Goal: Transaction & Acquisition: Purchase product/service

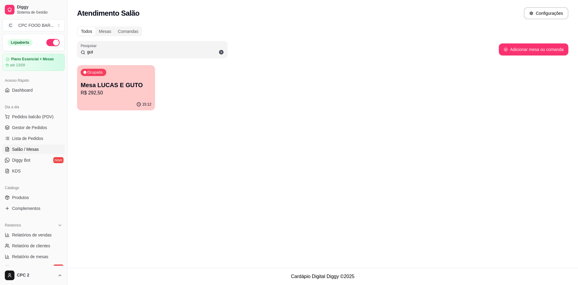
drag, startPoint x: 98, startPoint y: 53, endPoint x: 47, endPoint y: 53, distance: 50.9
click at [47, 53] on div "Diggy Sistema de Gestão C CPC FOOD BAR ... Loja aberta Plano Essencial + Mesas …" at bounding box center [289, 142] width 578 height 285
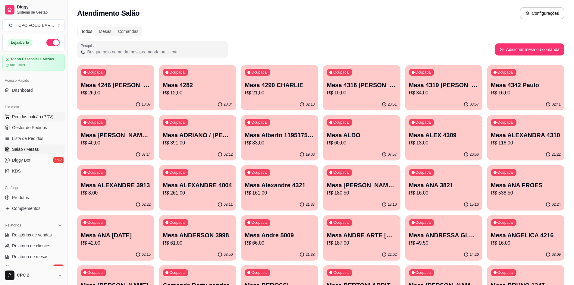
click at [30, 118] on span "Pedidos balcão (PDV)" at bounding box center [33, 117] width 42 height 6
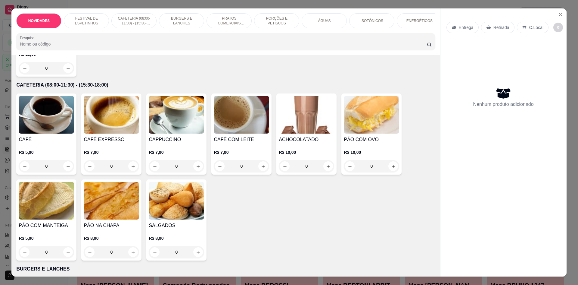
scroll to position [301, 0]
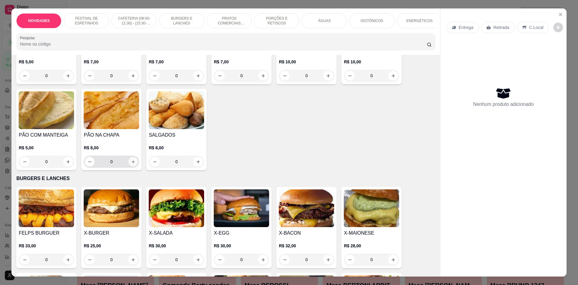
click at [131, 164] on icon "increase-product-quantity" at bounding box center [133, 161] width 5 height 5
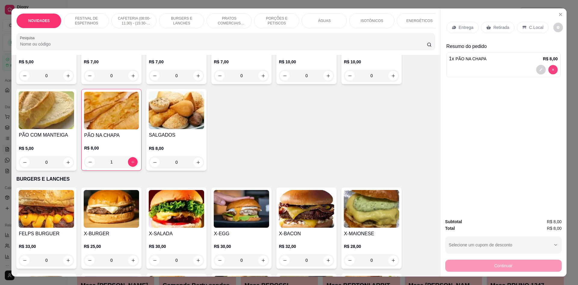
type input "0"
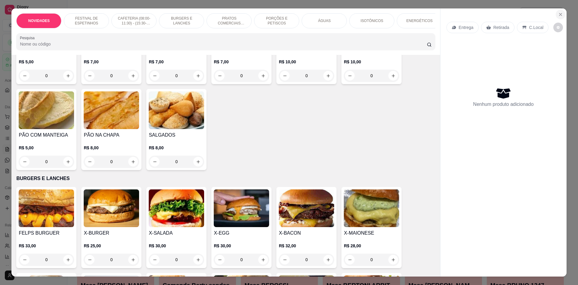
click at [558, 17] on icon "Close" at bounding box center [560, 14] width 5 height 5
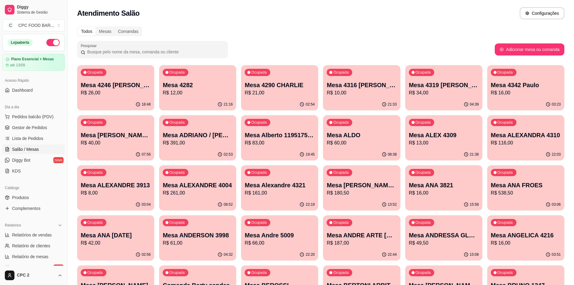
click at [174, 54] on input "Pesquisar" at bounding box center [154, 52] width 139 height 6
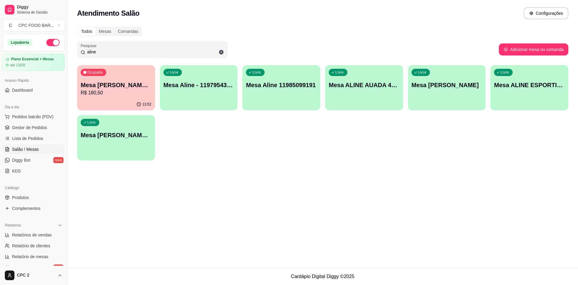
type input "aline"
click at [528, 92] on div "Livre Mesa ALINE ESPORTISTA" at bounding box center [530, 84] width 78 height 38
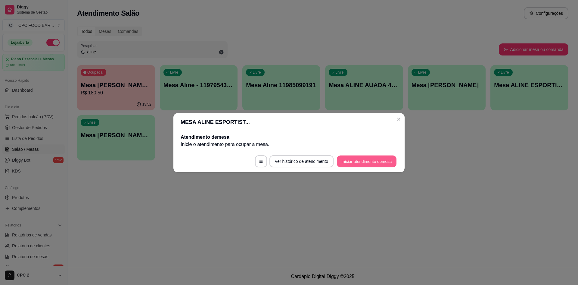
click at [360, 159] on button "Iniciar atendimento de mesa" at bounding box center [367, 161] width 60 height 12
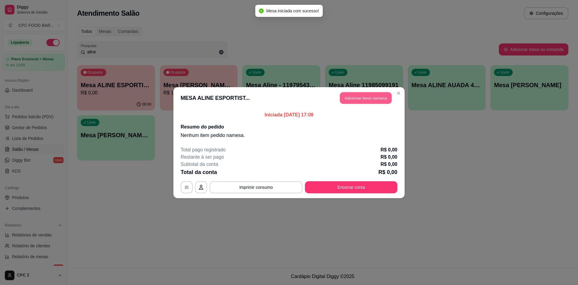
click at [363, 98] on button "Adicionar itens na mesa" at bounding box center [366, 98] width 52 height 12
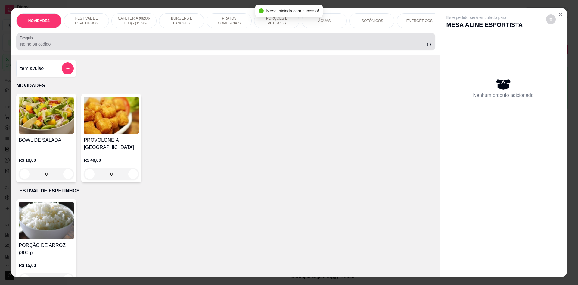
click at [133, 47] on input "Pesquisa" at bounding box center [223, 44] width 407 height 6
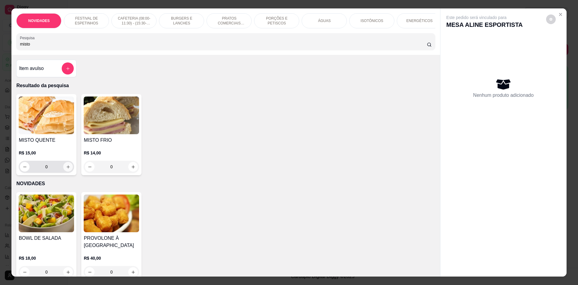
type input "misto"
click at [67, 168] on icon "increase-product-quantity" at bounding box center [68, 166] width 3 height 3
type input "1"
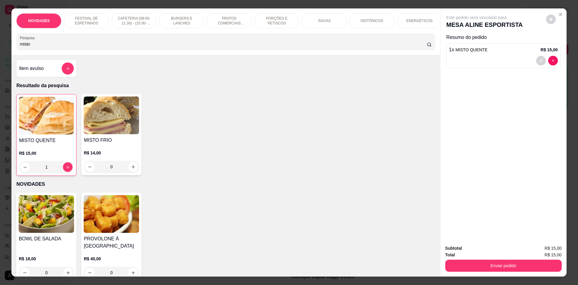
click at [0, 46] on div "NOVIDADES FESTIVAL DE ESPETINHOS CAFETERIA (08:00-11:30) - (15:30-18:00) BURGER…" at bounding box center [289, 142] width 578 height 285
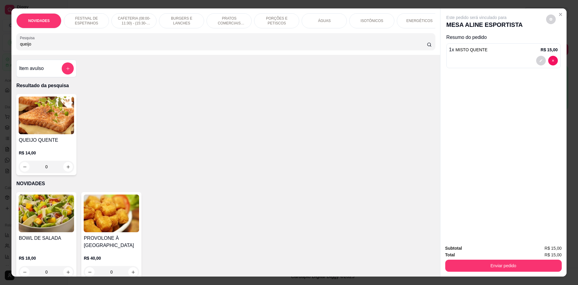
type input "queijo"
click at [67, 168] on icon "increase-product-quantity" at bounding box center [68, 166] width 3 height 3
type input "1"
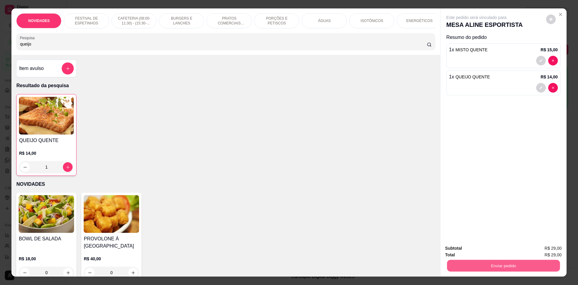
click at [471, 270] on button "Enviar pedido" at bounding box center [503, 265] width 113 height 12
click at [461, 251] on button "Não registrar e enviar pedido" at bounding box center [483, 250] width 61 height 11
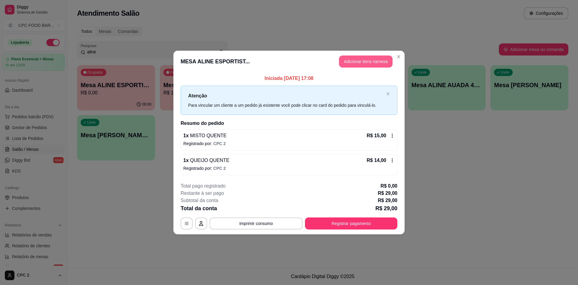
click at [359, 60] on button "Adicionar itens na mesa" at bounding box center [366, 61] width 54 height 12
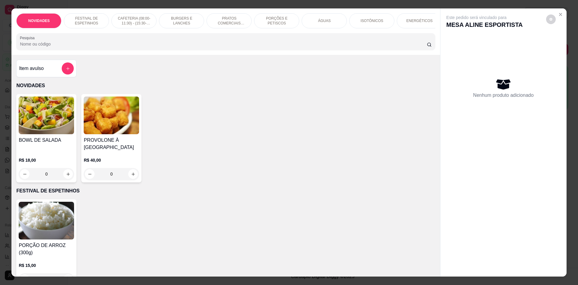
click at [221, 47] on input "Pesquisa" at bounding box center [223, 44] width 407 height 6
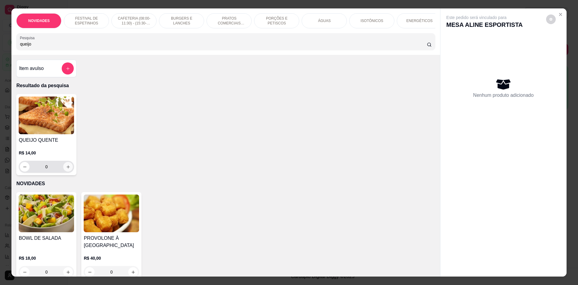
type input "queijo"
click at [69, 171] on button "increase-product-quantity" at bounding box center [68, 167] width 10 height 10
type input "1"
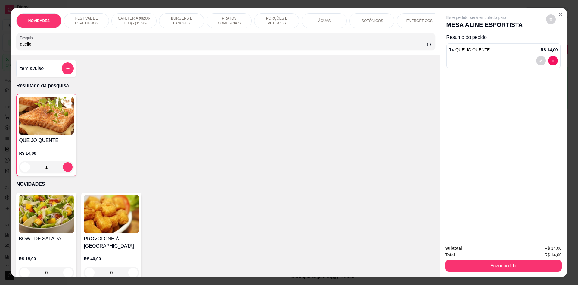
drag, startPoint x: 98, startPoint y: 48, endPoint x: 0, endPoint y: 48, distance: 98.2
click at [0, 48] on div "NOVIDADES FESTIVAL DE ESPETINHOS CAFETERIA (08:00-11:30) - (15:30-18:00) BURGER…" at bounding box center [289, 142] width 578 height 285
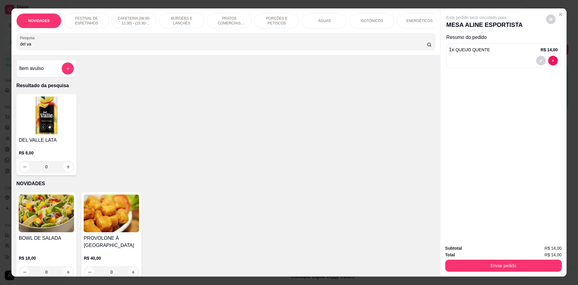
type input "del va"
click at [66, 169] on div "0" at bounding box center [46, 167] width 55 height 12
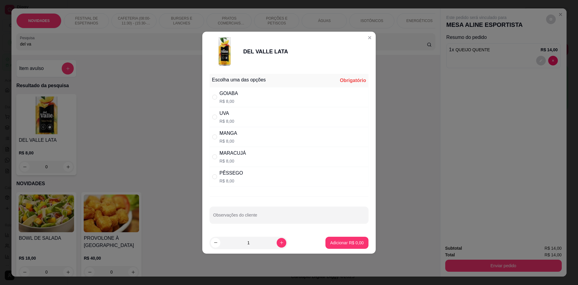
click at [243, 156] on div "MARACUJÁ" at bounding box center [233, 152] width 27 height 7
radio input "true"
click at [358, 244] on p "Adicionar R$ 8,00" at bounding box center [347, 242] width 33 height 6
type input "1"
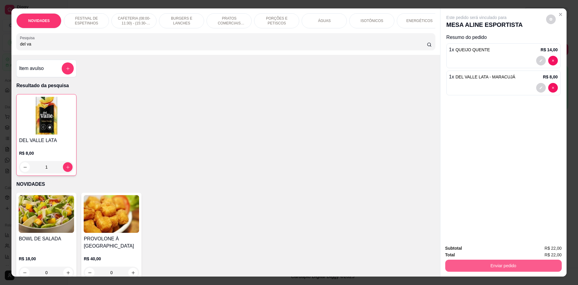
click at [501, 266] on button "Enviar pedido" at bounding box center [503, 265] width 117 height 12
click at [498, 252] on button "Não registrar e enviar pedido" at bounding box center [483, 250] width 61 height 11
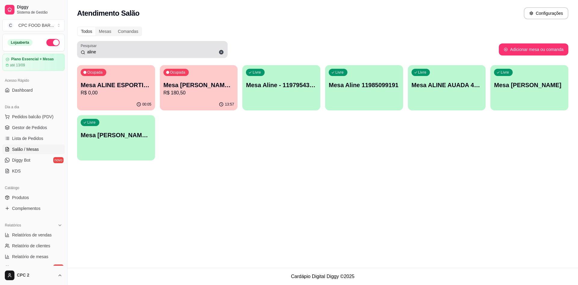
click at [139, 48] on div "aline" at bounding box center [152, 49] width 143 height 12
drag, startPoint x: 138, startPoint y: 48, endPoint x: 136, endPoint y: 50, distance: 3.6
click at [136, 49] on div "aline" at bounding box center [152, 49] width 143 height 12
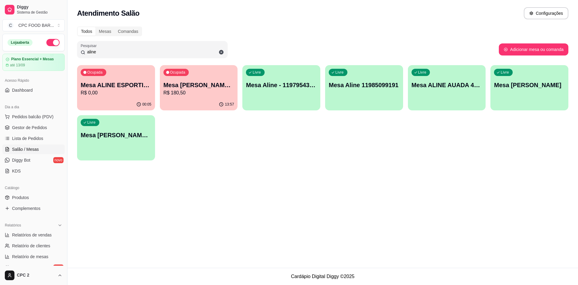
click at [136, 50] on input "aline" at bounding box center [154, 52] width 139 height 6
click at [134, 51] on input "aline" at bounding box center [154, 52] width 139 height 6
click at [121, 97] on div "Ocupada Mesa ALINE ESPORTISTA R$ 0,00" at bounding box center [116, 81] width 78 height 33
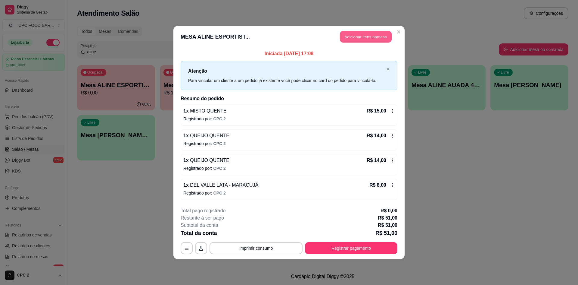
click at [362, 36] on button "Adicionar itens na mesa" at bounding box center [366, 37] width 52 height 12
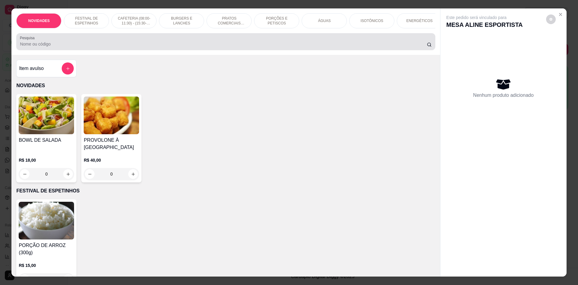
click at [214, 47] on input "Pesquisa" at bounding box center [223, 44] width 407 height 6
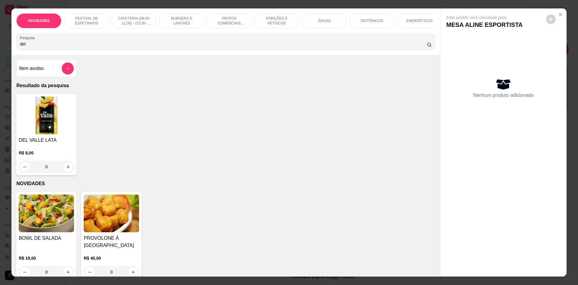
type input "del"
click at [66, 169] on div "0" at bounding box center [46, 167] width 55 height 12
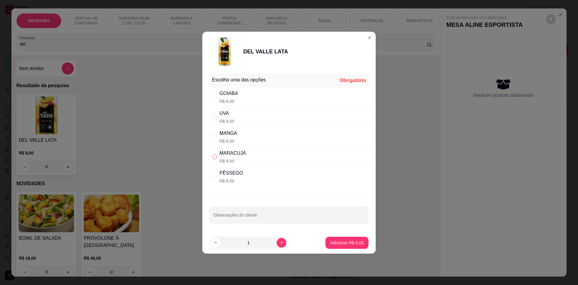
click at [217, 153] on label "" at bounding box center [214, 156] width 5 height 7
click at [217, 154] on input "" at bounding box center [214, 156] width 5 height 5
click at [214, 157] on input "" at bounding box center [214, 156] width 5 height 5
radio input "true"
click at [279, 242] on icon "increase-product-quantity" at bounding box center [281, 242] width 5 height 5
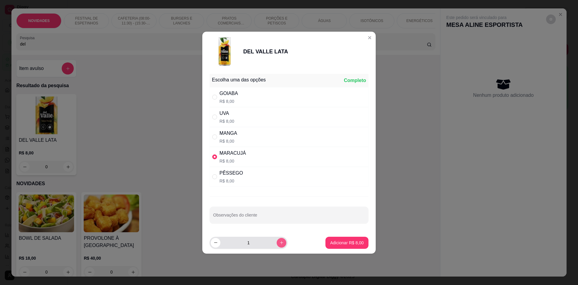
type input "2"
click at [329, 245] on button "Adicionar R$ 16,00" at bounding box center [346, 242] width 44 height 12
type input "2"
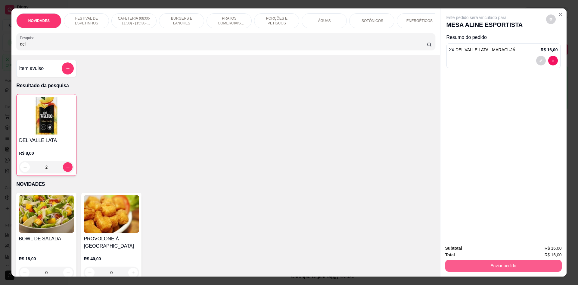
click at [486, 268] on button "Enviar pedido" at bounding box center [503, 265] width 117 height 12
click at [488, 250] on button "Não registrar e enviar pedido" at bounding box center [483, 250] width 63 height 11
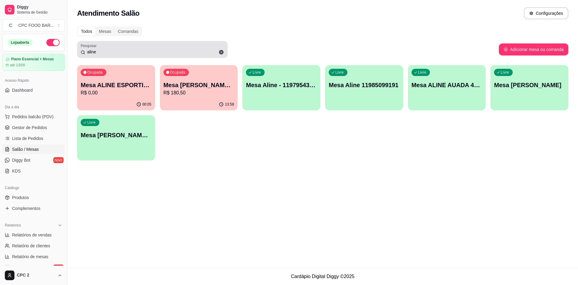
click at [101, 55] on div "aline" at bounding box center [152, 49] width 143 height 12
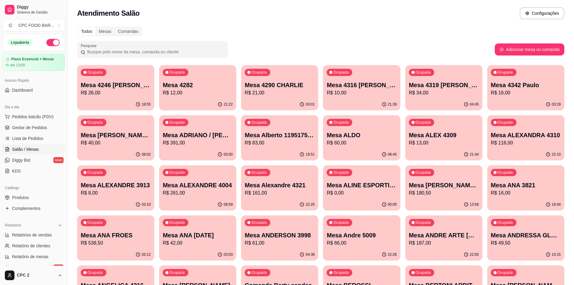
drag, startPoint x: 101, startPoint y: 52, endPoint x: 102, endPoint y: 45, distance: 7.0
click at [101, 51] on input "Pesquisar" at bounding box center [154, 52] width 139 height 6
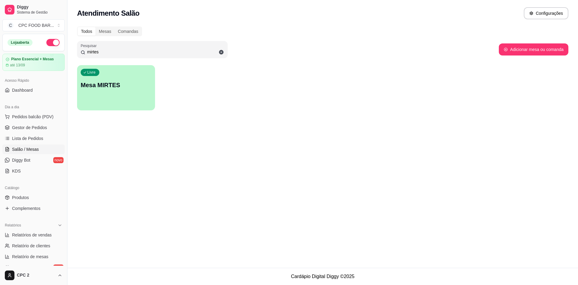
type input "mirtes"
click at [104, 94] on div "Livre Mesa MIRTES" at bounding box center [116, 84] width 78 height 38
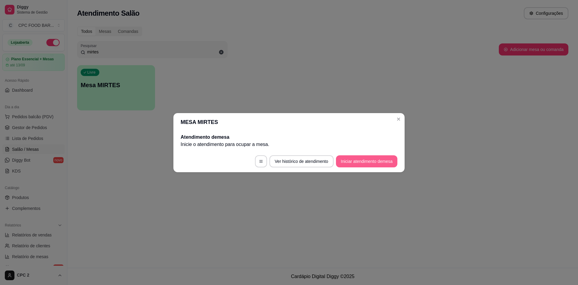
click at [379, 163] on button "Iniciar atendimento de mesa" at bounding box center [366, 161] width 61 height 12
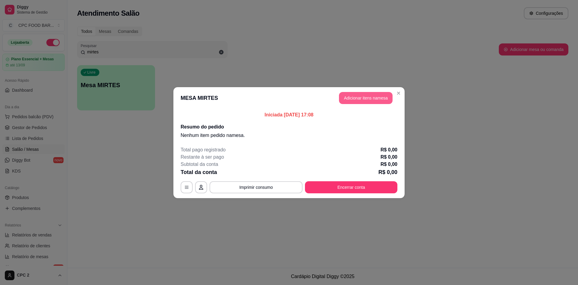
click at [357, 99] on button "Adicionar itens na mesa" at bounding box center [366, 98] width 54 height 12
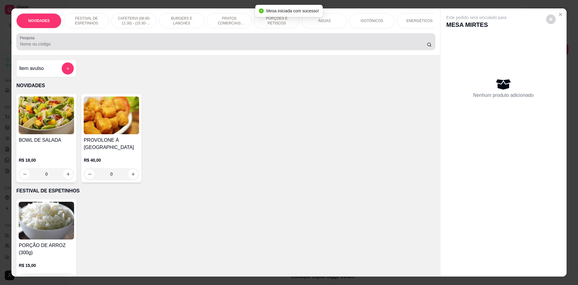
click at [230, 50] on div "Pesquisa" at bounding box center [225, 41] width 419 height 17
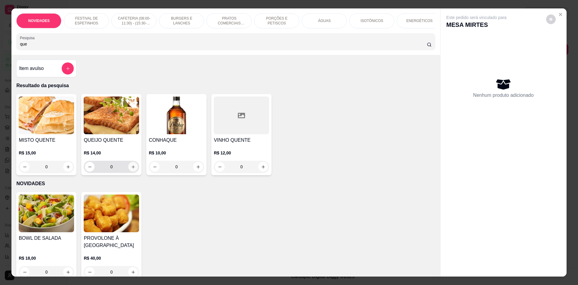
type input "que"
click at [132, 169] on icon "increase-product-quantity" at bounding box center [133, 166] width 5 height 5
type input "1"
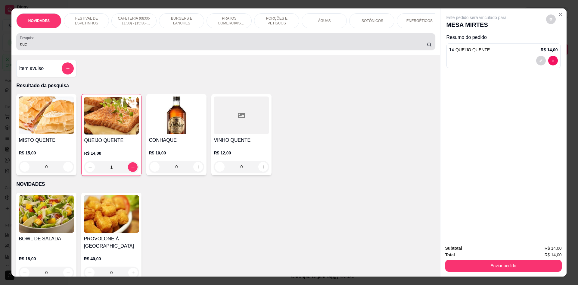
click at [108, 47] on input "que" at bounding box center [223, 44] width 407 height 6
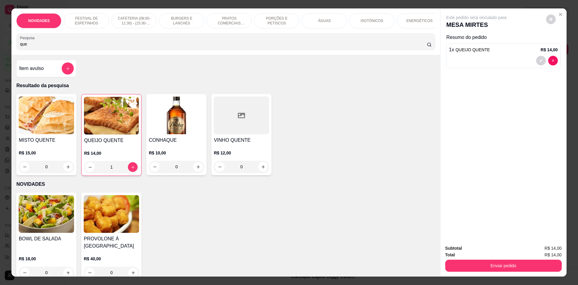
click at [108, 47] on input "que" at bounding box center [223, 44] width 407 height 6
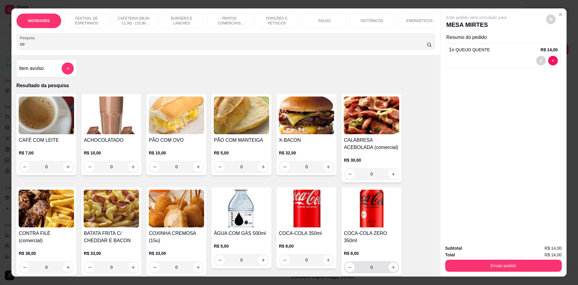
type input "co"
click at [392, 265] on icon "increase-product-quantity" at bounding box center [393, 267] width 5 height 5
type input "1"
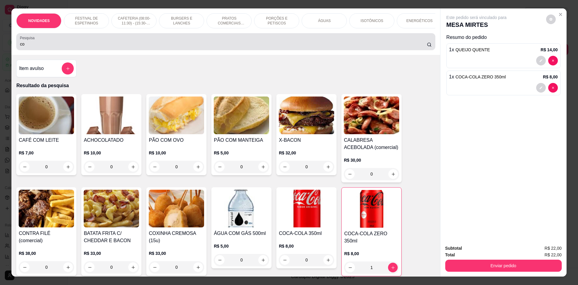
click at [39, 47] on input "co" at bounding box center [223, 44] width 407 height 6
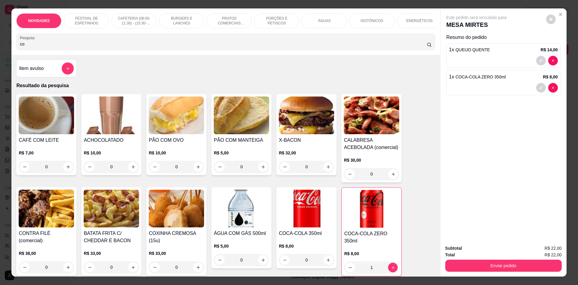
click at [39, 47] on input "co" at bounding box center [223, 44] width 407 height 6
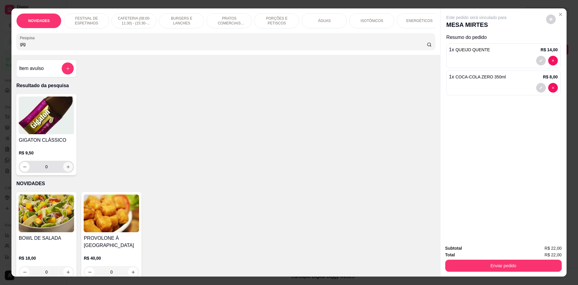
type input "gig"
click at [70, 171] on button "increase-product-quantity" at bounding box center [68, 167] width 10 height 10
type input "1"
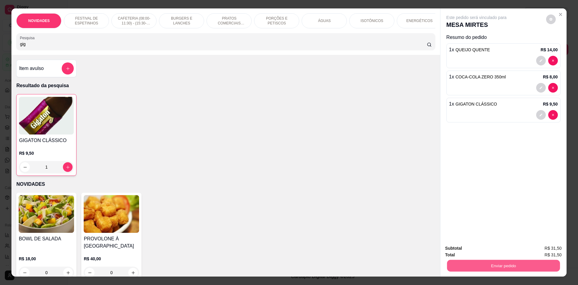
click at [535, 265] on button "Enviar pedido" at bounding box center [503, 265] width 113 height 12
click at [489, 249] on button "Não registrar e enviar pedido" at bounding box center [483, 250] width 61 height 11
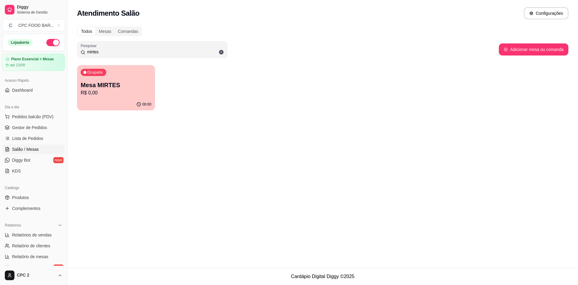
drag, startPoint x: 101, startPoint y: 51, endPoint x: 73, endPoint y: 48, distance: 29.1
click at [73, 48] on div "Todos Mesas Comandas Pesquisar mirtes Adicionar mesa ou comanda Ocupada Mesa MI…" at bounding box center [322, 70] width 511 height 95
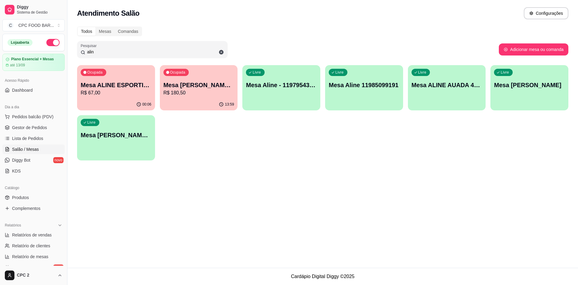
type input "alin"
click at [120, 93] on p "R$ 67,00" at bounding box center [116, 92] width 71 height 7
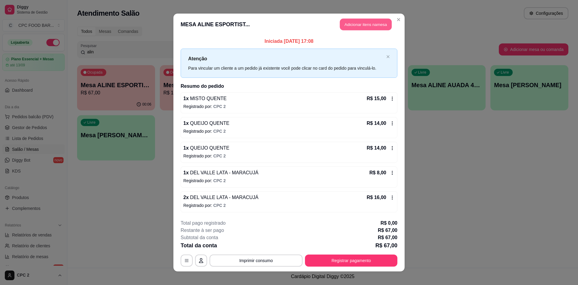
click at [357, 22] on button "Adicionar itens na mesa" at bounding box center [366, 25] width 52 height 12
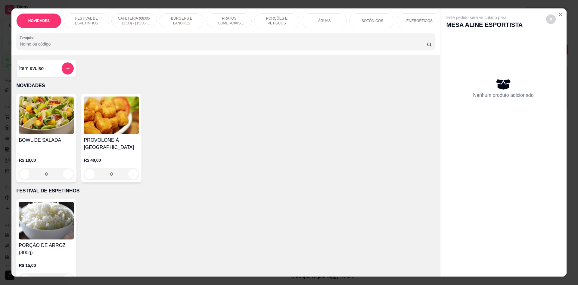
click at [265, 47] on input "Pesquisa" at bounding box center [223, 44] width 407 height 6
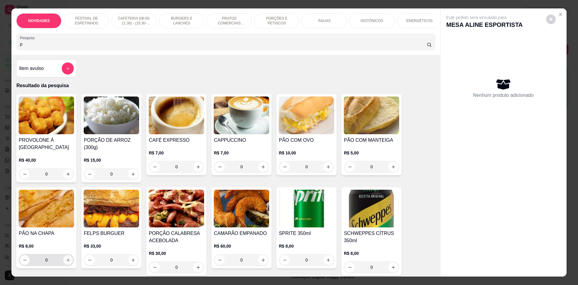
type input "p"
click at [68, 264] on button "increase-product-quantity" at bounding box center [68, 260] width 10 height 10
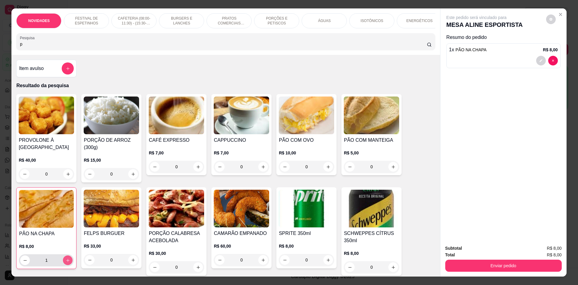
type input "1"
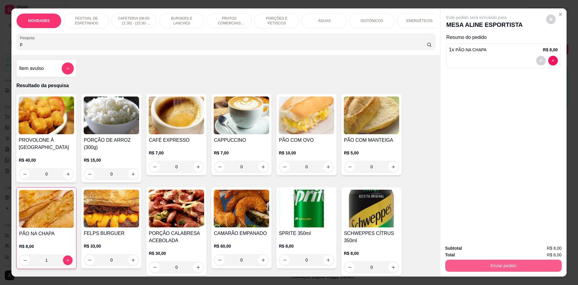
click at [512, 267] on button "Enviar pedido" at bounding box center [503, 265] width 117 height 12
click at [498, 254] on button "Não registrar e enviar pedido" at bounding box center [483, 250] width 63 height 11
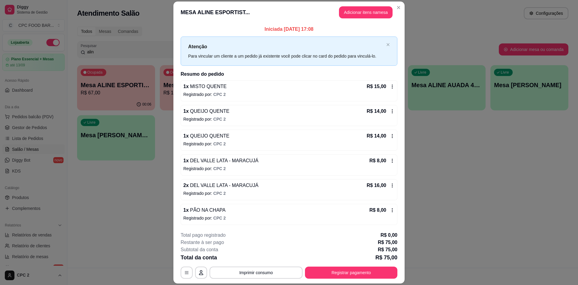
scroll to position [0, 0]
click at [392, 113] on icon at bounding box center [392, 111] width 1 height 4
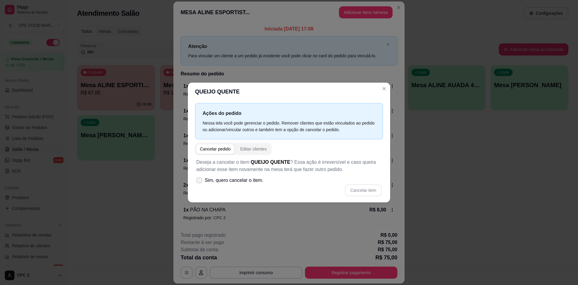
click at [230, 180] on span "Sim, quero cancelar o item." at bounding box center [234, 179] width 59 height 7
click at [200, 181] on input "Sim, quero cancelar o item." at bounding box center [198, 183] width 4 height 4
checkbox input "true"
click at [373, 189] on button "Cancelar item" at bounding box center [363, 190] width 36 height 12
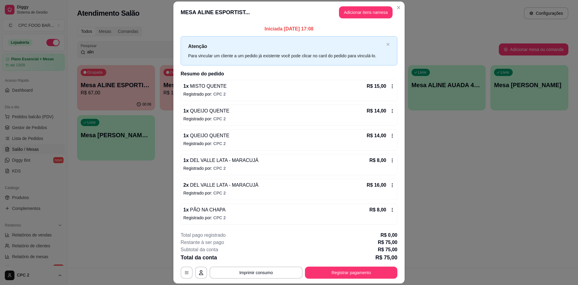
click at [390, 113] on icon at bounding box center [392, 110] width 5 height 5
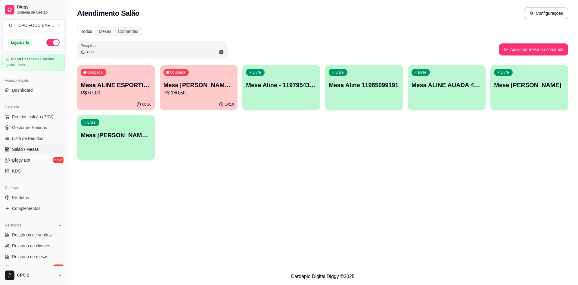
click at [170, 141] on div "Ocupada Mesa ALINE ESPORTISTA R$ 67,00 00:26 Ocupada Mesa ALINE GONZAGA 4287 R$…" at bounding box center [323, 112] width 492 height 95
click at [114, 86] on p "Mesa ALINE ESPORTISTA" at bounding box center [116, 85] width 69 height 8
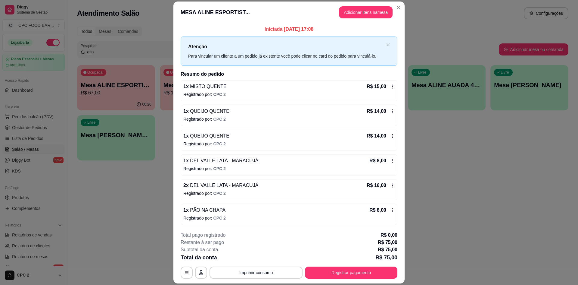
click at [392, 111] on icon at bounding box center [392, 111] width 1 height 4
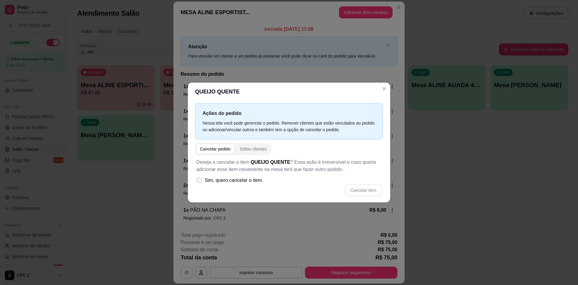
click at [243, 184] on span "Sim, quero cancelar o item." at bounding box center [234, 179] width 59 height 7
click at [200, 184] on input "Sim, quero cancelar o item." at bounding box center [198, 183] width 4 height 4
checkbox input "true"
click at [363, 192] on button "Cancelar item" at bounding box center [363, 190] width 37 height 12
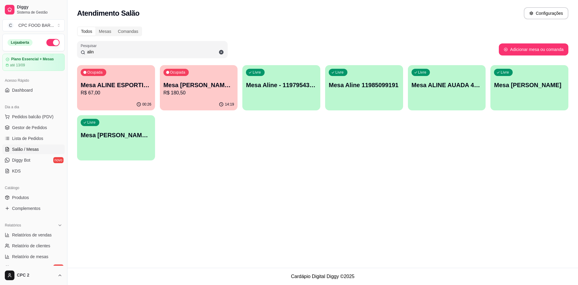
click at [218, 173] on div "Atendimento Salão Configurações Todos Mesas Comandas Pesquisar alin Adicionar m…" at bounding box center [322, 133] width 511 height 267
click at [133, 96] on p "R$ 67,00" at bounding box center [116, 92] width 71 height 7
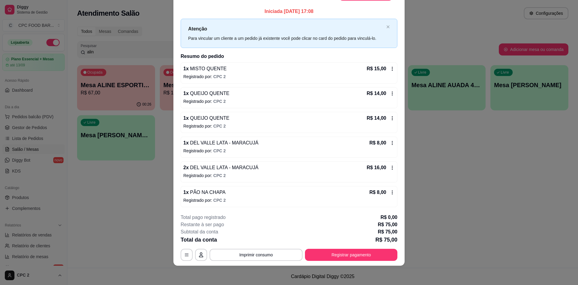
scroll to position [0, 0]
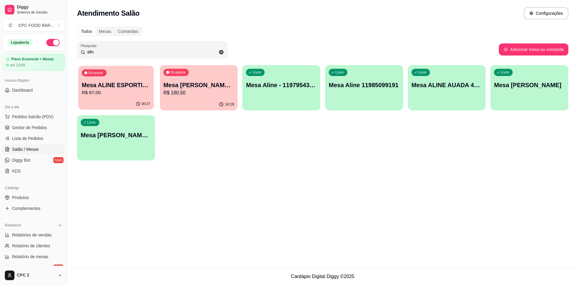
click at [121, 100] on div "00:27" at bounding box center [116, 103] width 76 height 11
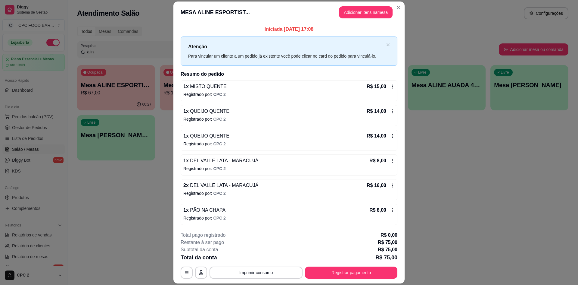
scroll to position [0, 0]
click at [390, 209] on icon at bounding box center [392, 209] width 5 height 5
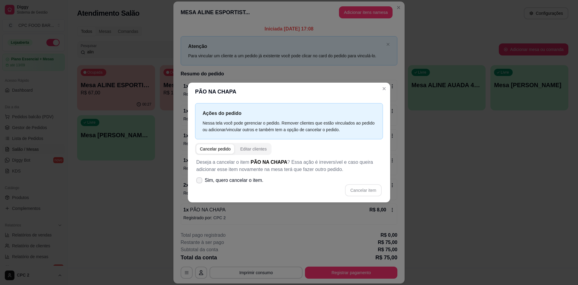
click at [248, 180] on span "Sim, quero cancelar o item." at bounding box center [234, 179] width 59 height 7
click at [200, 181] on input "Sim, quero cancelar o item." at bounding box center [198, 183] width 4 height 4
checkbox input "true"
click at [354, 189] on button "Cancelar item" at bounding box center [363, 190] width 37 height 12
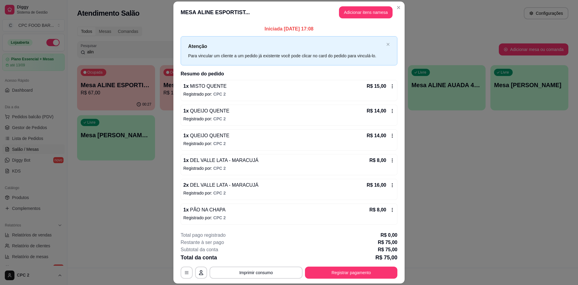
scroll to position [0, 0]
click at [238, 269] on button "Imprimir consumo" at bounding box center [256, 273] width 90 height 12
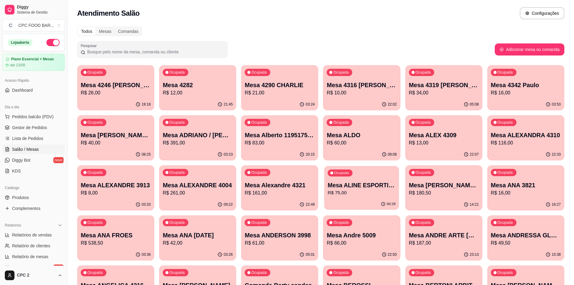
click at [381, 195] on p "R$ 75,00" at bounding box center [362, 192] width 68 height 7
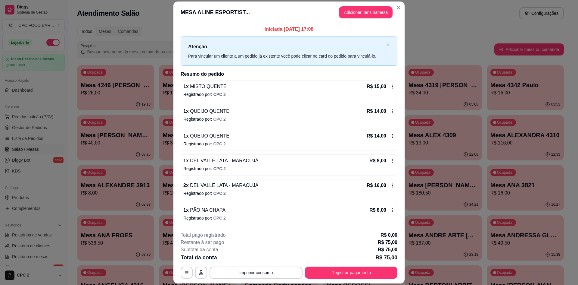
click at [382, 111] on div "R$ 14,00" at bounding box center [381, 111] width 28 height 7
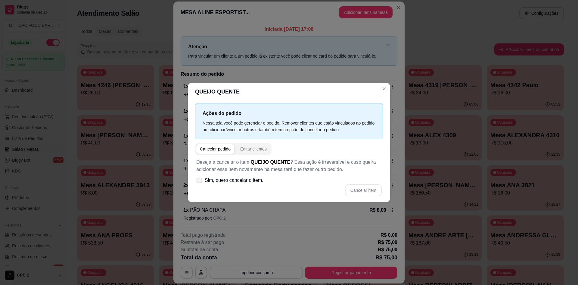
click at [239, 179] on span "Sim, quero cancelar o item." at bounding box center [234, 179] width 59 height 7
click at [200, 181] on input "Sim, quero cancelar o item." at bounding box center [198, 183] width 4 height 4
checkbox input "true"
click at [371, 191] on button "Cancelar item" at bounding box center [363, 190] width 37 height 12
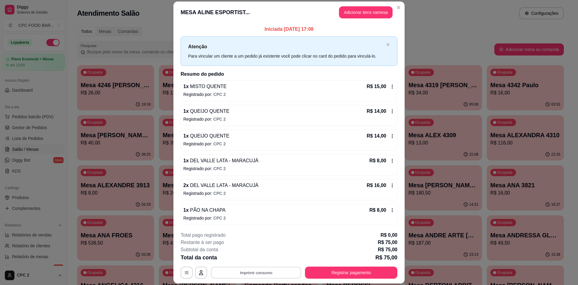
click at [254, 271] on button "Imprimir consumo" at bounding box center [256, 273] width 90 height 12
click at [255, 255] on button "Impressora" at bounding box center [256, 258] width 42 height 9
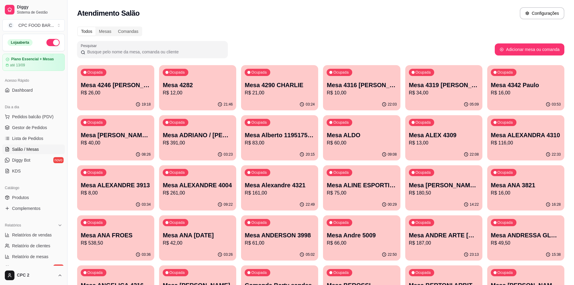
click at [342, 189] on p "R$ 75,00" at bounding box center [361, 192] width 70 height 7
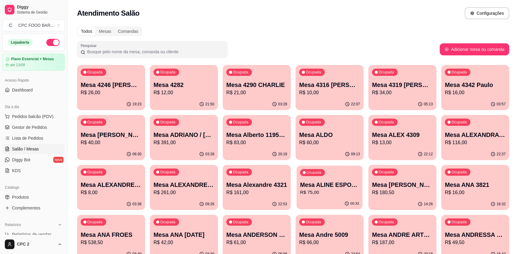
click at [321, 193] on p "R$ 75,00" at bounding box center [329, 192] width 59 height 7
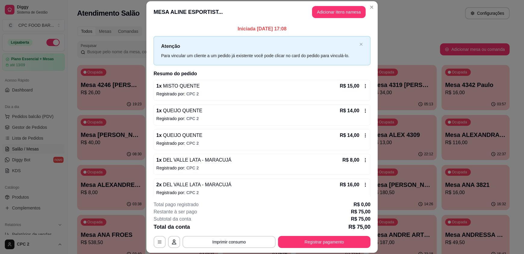
click at [356, 163] on div "R$ 8,00" at bounding box center [354, 160] width 25 height 7
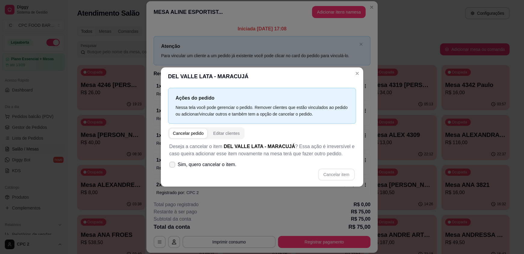
click at [225, 167] on span "Sim, quero cancelar o item." at bounding box center [207, 164] width 59 height 7
click at [173, 167] on input "Sim, quero cancelar o item." at bounding box center [171, 168] width 4 height 4
checkbox input "true"
click at [347, 176] on button "Cancelar item" at bounding box center [336, 175] width 36 height 12
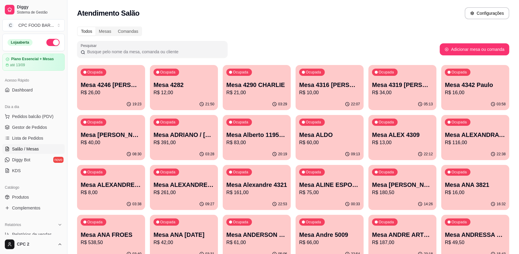
click at [327, 191] on p "R$ 75,00" at bounding box center [329, 192] width 61 height 7
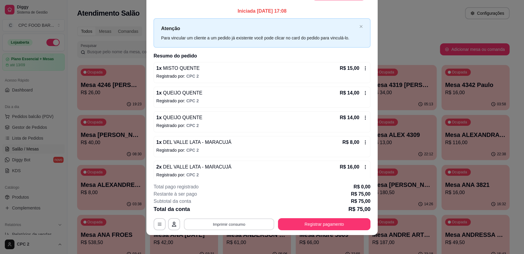
click at [230, 225] on button "Imprimir consumo" at bounding box center [229, 224] width 90 height 12
click at [229, 210] on button "Impressora" at bounding box center [229, 209] width 42 height 9
click at [217, 220] on button "Imprimir consumo" at bounding box center [229, 224] width 90 height 12
click at [221, 207] on button "Impressora" at bounding box center [229, 209] width 42 height 9
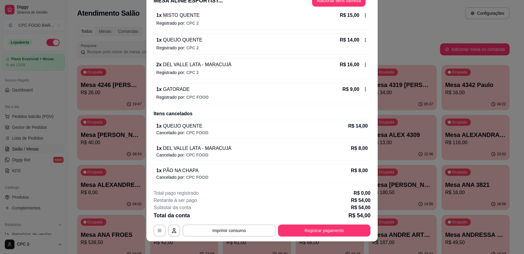
scroll to position [18, 0]
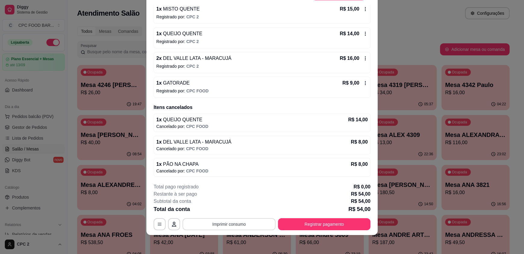
click at [257, 224] on button "Imprimir consumo" at bounding box center [229, 224] width 93 height 12
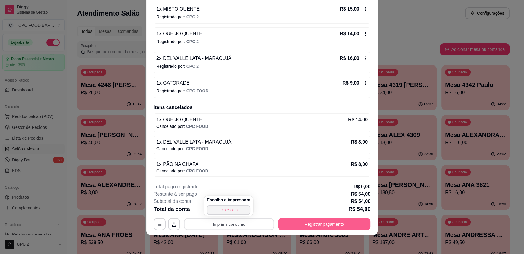
click at [317, 220] on button "Registrar pagamento" at bounding box center [324, 224] width 92 height 12
click at [315, 221] on button "Registrar pagamento" at bounding box center [324, 224] width 92 height 12
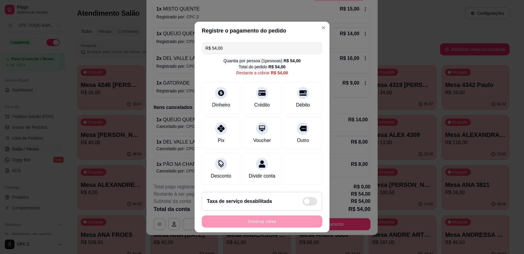
scroll to position [0, 0]
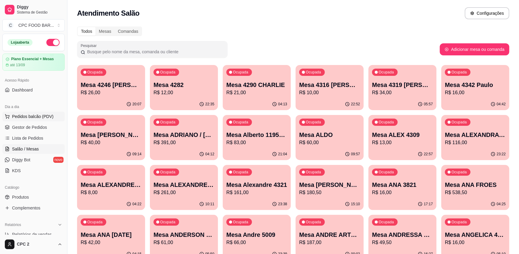
click at [27, 115] on span "Pedidos balcão (PDV)" at bounding box center [33, 117] width 42 height 6
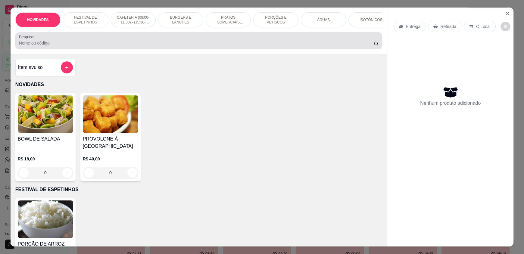
click at [98, 47] on div at bounding box center [199, 41] width 360 height 12
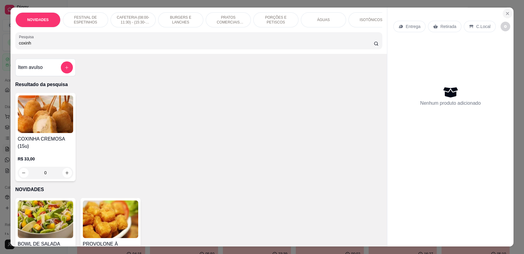
type input "coxinh"
click at [506, 13] on icon "Close" at bounding box center [507, 13] width 5 height 5
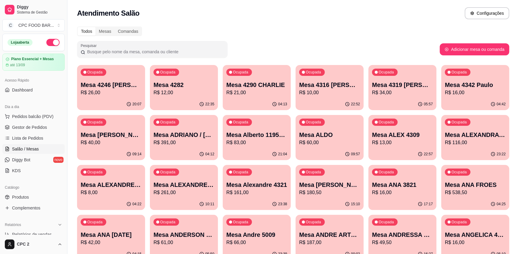
click at [442, 27] on div "Todos Mesas Comandas" at bounding box center [293, 32] width 432 height 10
click at [30, 117] on span "Pedidos balcão (PDV)" at bounding box center [33, 117] width 42 height 6
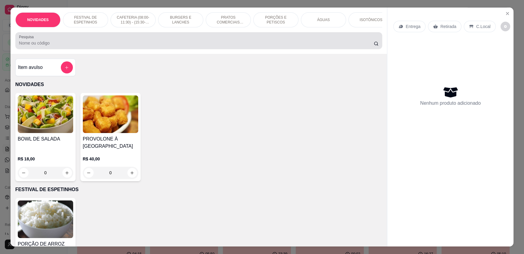
click at [101, 46] on input "Pesquisa" at bounding box center [196, 43] width 355 height 6
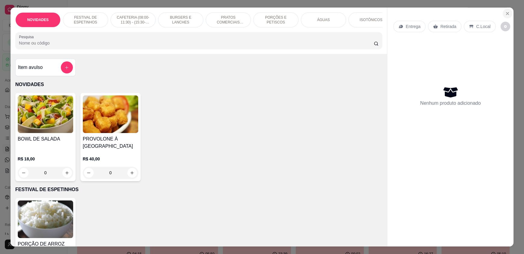
click at [506, 11] on icon "Close" at bounding box center [507, 13] width 5 height 5
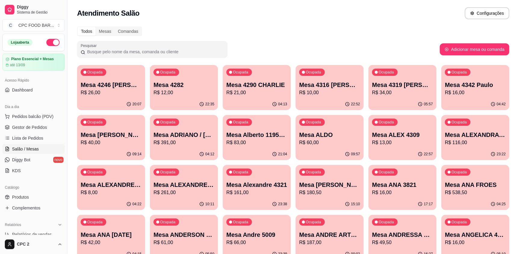
click at [277, 90] on p "R$ 21,00" at bounding box center [256, 92] width 61 height 7
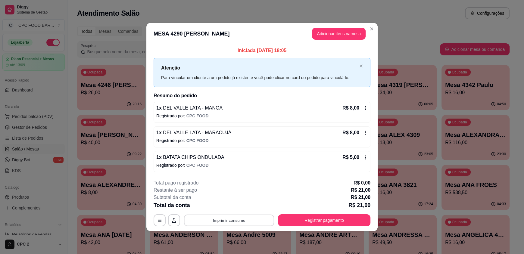
click at [211, 217] on button "Imprimir consumo" at bounding box center [229, 220] width 90 height 12
click at [372, 26] on button "Close" at bounding box center [372, 29] width 10 height 10
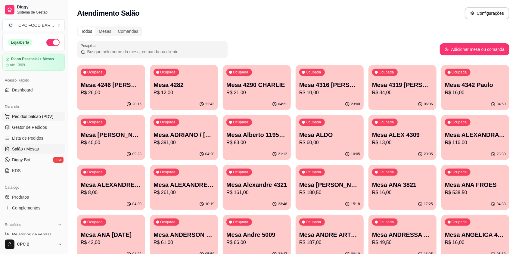
click at [32, 116] on span "Pedidos balcão (PDV)" at bounding box center [33, 117] width 42 height 6
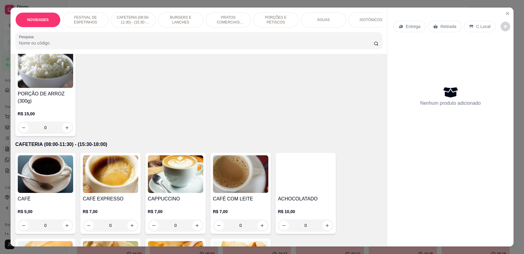
scroll to position [241, 0]
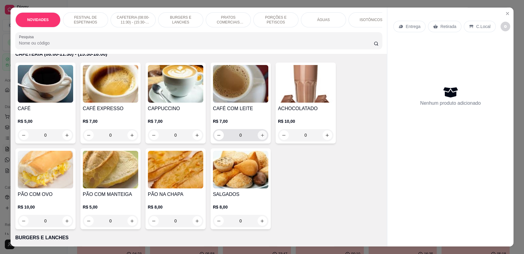
click at [260, 138] on icon "increase-product-quantity" at bounding box center [262, 135] width 5 height 5
type input "1"
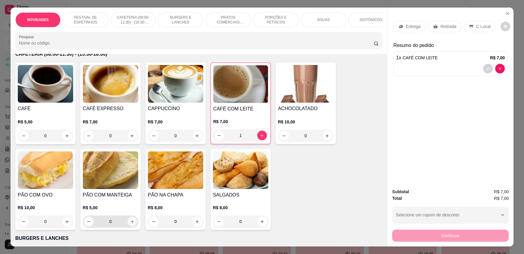
click at [130, 224] on icon "increase-product-quantity" at bounding box center [132, 222] width 5 height 5
type input "1"
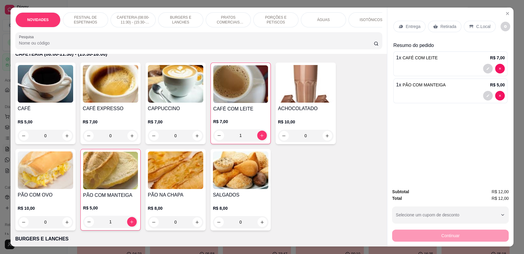
click at [476, 28] on p "C.Local" at bounding box center [483, 26] width 14 height 6
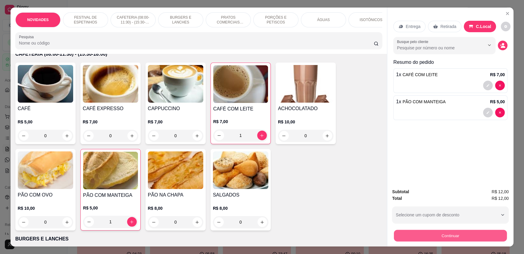
click at [436, 233] on button "Continuar" at bounding box center [450, 236] width 113 height 12
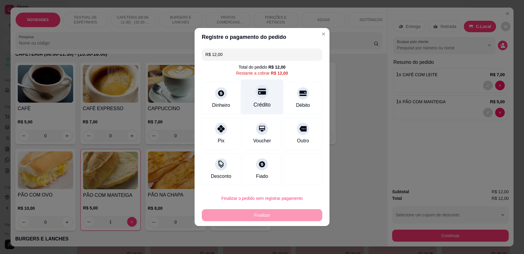
click at [262, 99] on div "Crédito" at bounding box center [262, 97] width 42 height 35
type input "R$ 0,00"
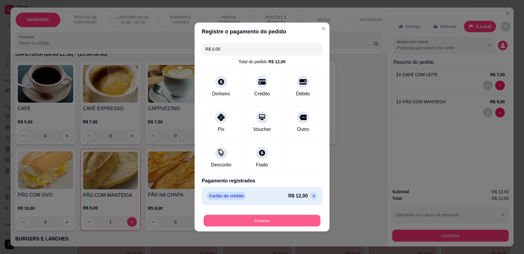
click at [281, 223] on button "Finalizar" at bounding box center [262, 221] width 117 height 12
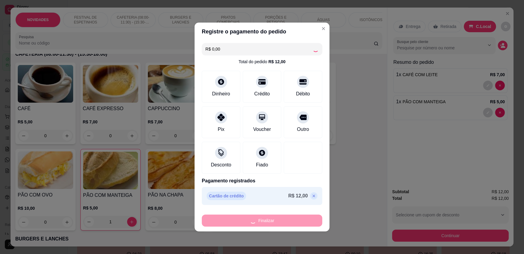
type input "0"
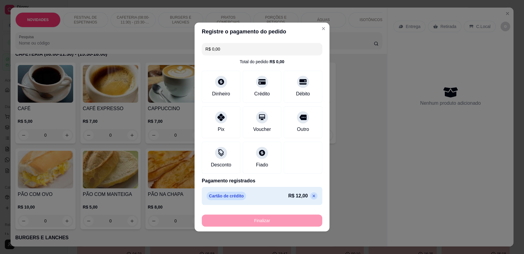
type input "-R$ 12,00"
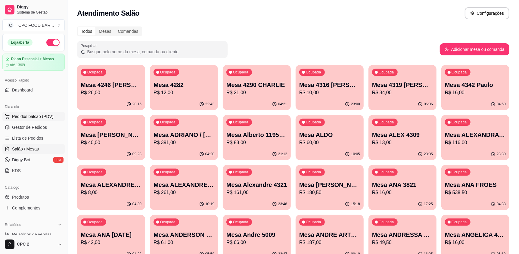
click at [28, 116] on span "Pedidos balcão (PDV)" at bounding box center [33, 117] width 42 height 6
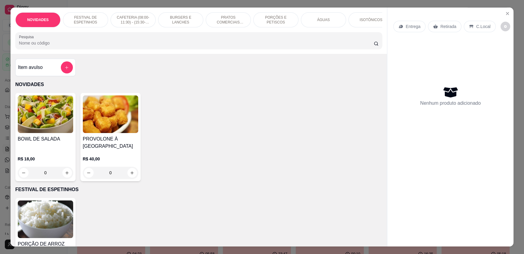
click at [55, 46] on input "Pesquisa" at bounding box center [196, 43] width 355 height 6
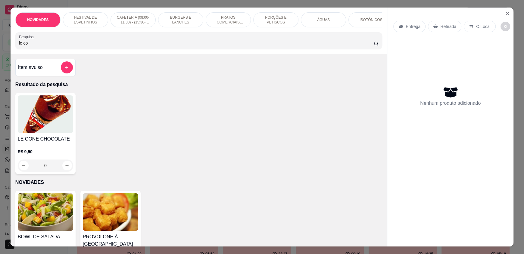
type input "le con"
click at [367, 46] on input "le con" at bounding box center [196, 43] width 355 height 6
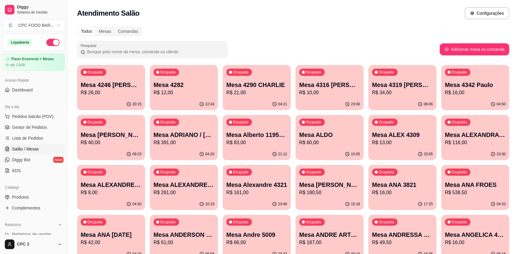
click at [93, 52] on input "Pesquisar" at bounding box center [154, 52] width 139 height 6
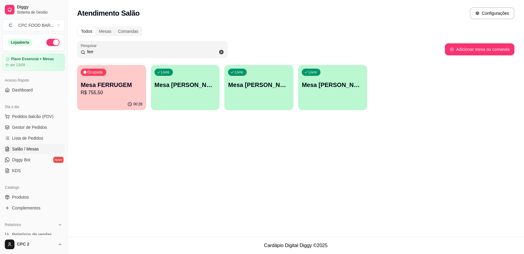
type input "ferr"
click at [96, 89] on p "R$ 755,50" at bounding box center [112, 92] width 62 height 7
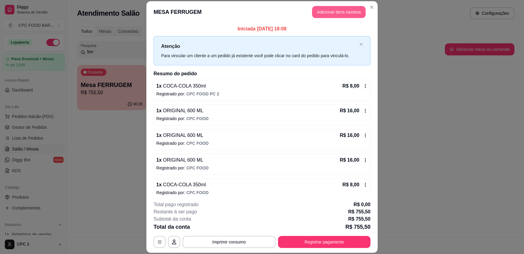
click at [333, 8] on button "Adicionar itens na mesa" at bounding box center [339, 12] width 54 height 12
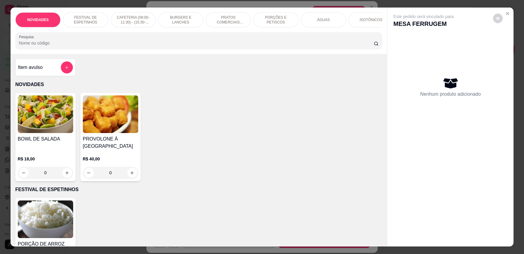
click at [199, 46] on input "Pesquisa" at bounding box center [196, 43] width 355 height 6
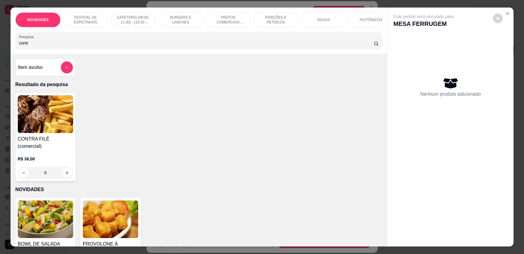
type input "contr"
click at [65, 171] on icon "increase-product-quantity" at bounding box center [67, 173] width 5 height 5
type input "1"
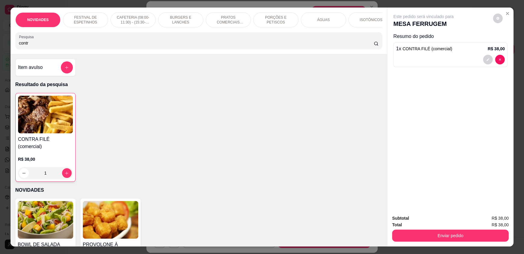
drag, startPoint x: 35, startPoint y: 50, endPoint x: 7, endPoint y: 47, distance: 28.5
click at [7, 47] on div "NOVIDADES FESTIVAL DE ESPETINHOS CAFETERIA (08:00-11:30) - (15:30-18:00) BURGER…" at bounding box center [262, 127] width 524 height 254
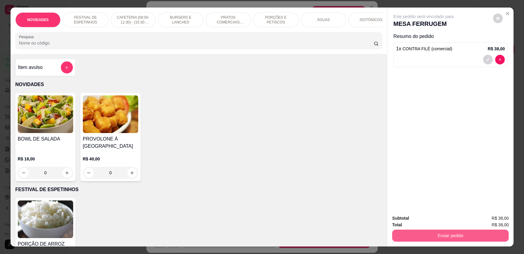
click at [427, 233] on button "Enviar pedido" at bounding box center [450, 236] width 117 height 12
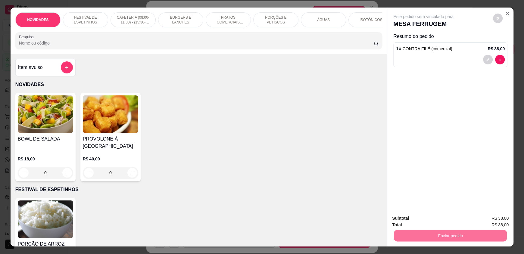
click at [424, 221] on button "Não registrar e enviar pedido" at bounding box center [430, 220] width 61 height 11
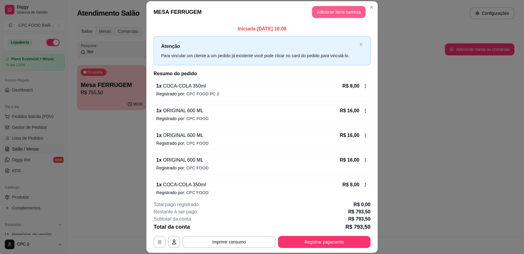
click at [326, 8] on button "Adicionar itens na mesa" at bounding box center [339, 12] width 54 height 12
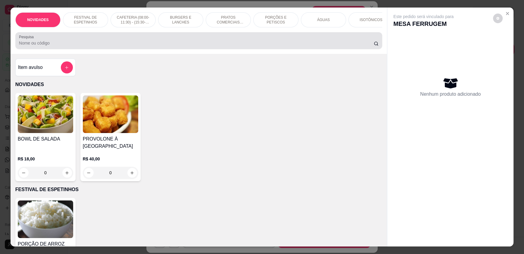
click at [263, 46] on input "Pesquisa" at bounding box center [196, 43] width 355 height 6
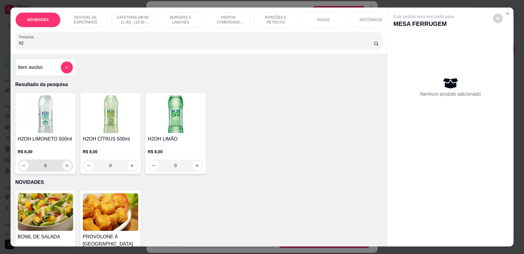
type input "h2"
click at [65, 168] on icon "increase-product-quantity" at bounding box center [67, 166] width 5 height 5
type input "1"
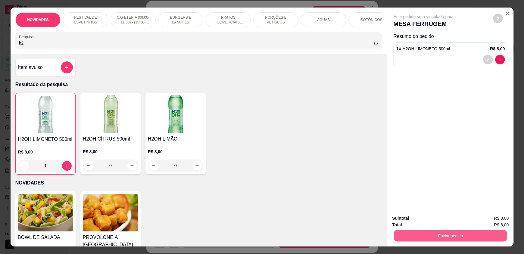
click at [414, 233] on button "Enviar pedido" at bounding box center [450, 236] width 113 height 12
click at [417, 221] on button "Não registrar e enviar pedido" at bounding box center [430, 220] width 61 height 11
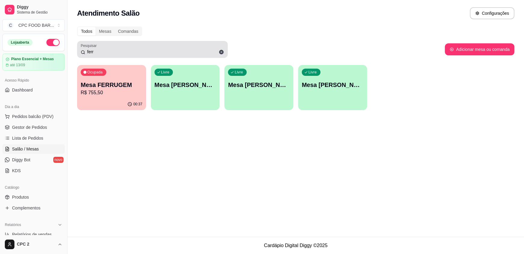
click at [220, 52] on icon at bounding box center [221, 52] width 5 height 5
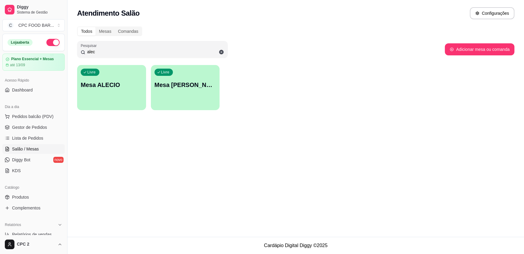
type input "alec"
click at [113, 73] on div "Livre Mesa ALECIO" at bounding box center [111, 84] width 69 height 38
click at [24, 196] on span "Produtos" at bounding box center [20, 197] width 17 height 6
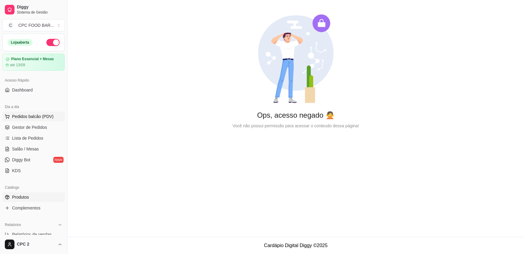
click at [32, 116] on span "Pedidos balcão (PDV)" at bounding box center [33, 117] width 42 height 6
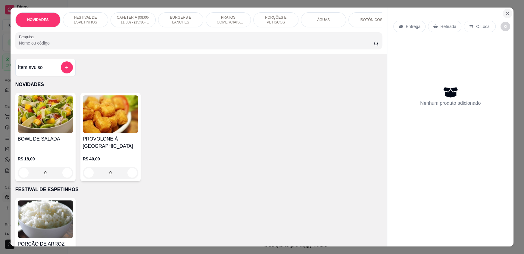
click at [507, 12] on icon "Close" at bounding box center [507, 13] width 5 height 5
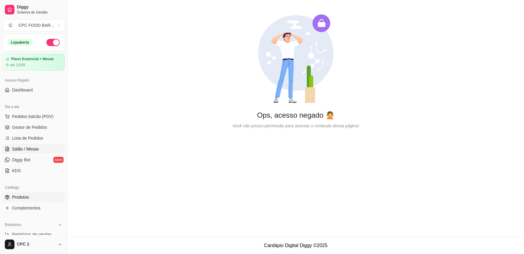
click at [27, 147] on span "Salão / Mesas" at bounding box center [25, 149] width 27 height 6
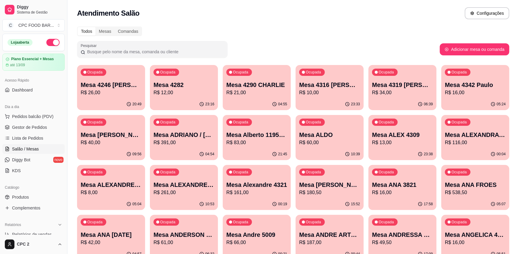
click at [173, 49] on input "Pesquisar" at bounding box center [154, 52] width 139 height 6
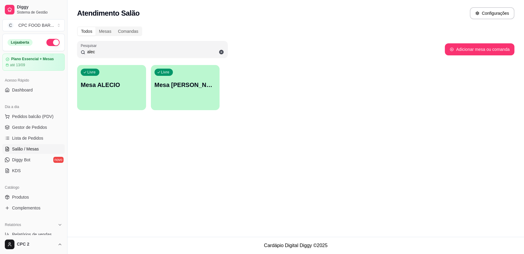
type input "alec"
click at [108, 100] on div "Livre Mesa ALECIO" at bounding box center [111, 84] width 69 height 38
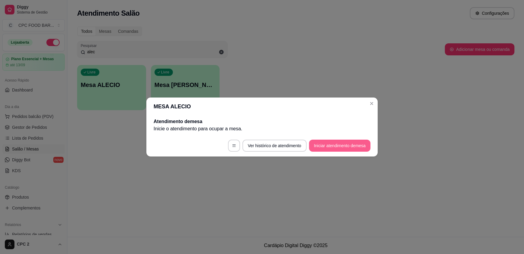
click at [329, 149] on button "Iniciar atendimento de mesa" at bounding box center [339, 146] width 61 height 12
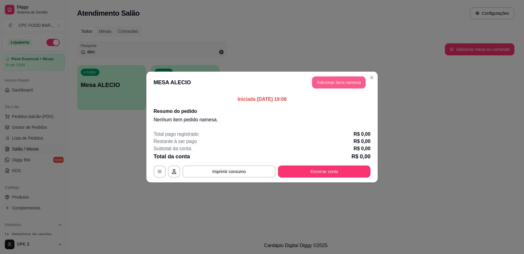
click at [328, 81] on button "Adicionar itens na mesa" at bounding box center [339, 82] width 54 height 12
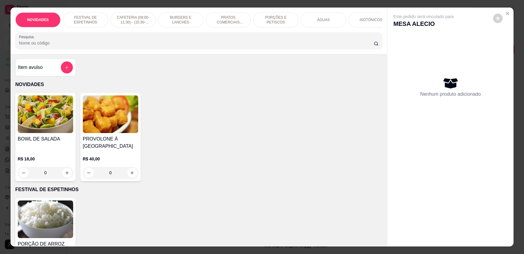
click at [183, 46] on input "Pesquisa" at bounding box center [196, 43] width 355 height 6
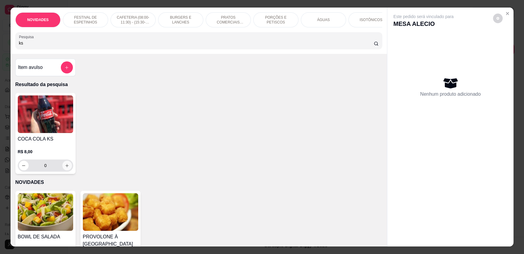
type input "ks"
click at [66, 168] on icon "increase-product-quantity" at bounding box center [67, 166] width 5 height 5
type input "1"
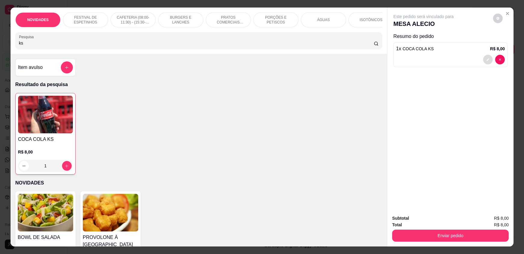
click at [484, 57] on button "decrease-product-quantity" at bounding box center [488, 60] width 10 height 10
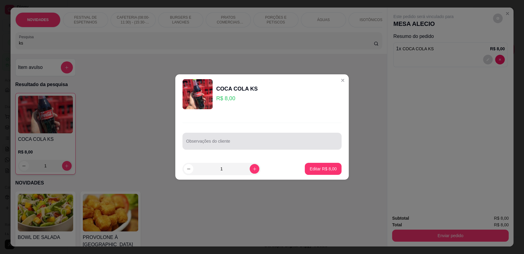
click at [254, 139] on div at bounding box center [262, 141] width 152 height 12
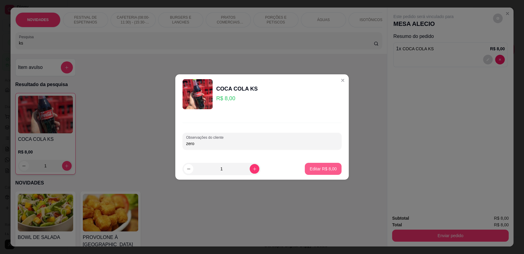
type input "zero"
click at [310, 167] on p "Editar R$ 8,00" at bounding box center [323, 169] width 27 height 6
type input "0"
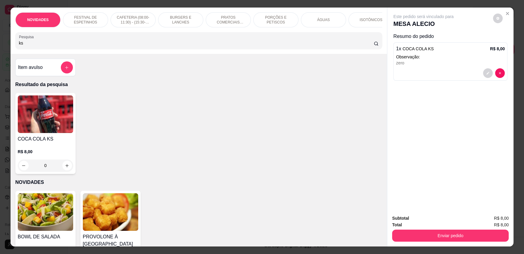
drag, startPoint x: 75, startPoint y: 49, endPoint x: 0, endPoint y: 51, distance: 75.0
click at [0, 51] on div "NOVIDADES FESTIVAL DE ESPETINHOS CAFETERIA (08:00-11:30) - (15:30-18:00) BURGER…" at bounding box center [262, 127] width 524 height 254
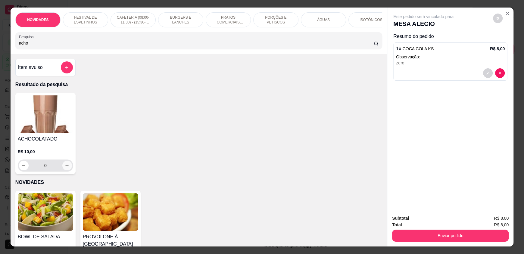
type input "acho"
click at [62, 166] on button "increase-product-quantity" at bounding box center [66, 165] width 9 height 9
type input "1"
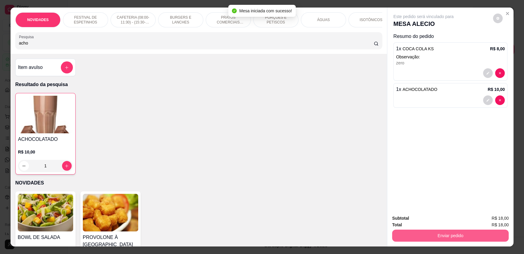
click at [425, 231] on button "Enviar pedido" at bounding box center [450, 236] width 117 height 12
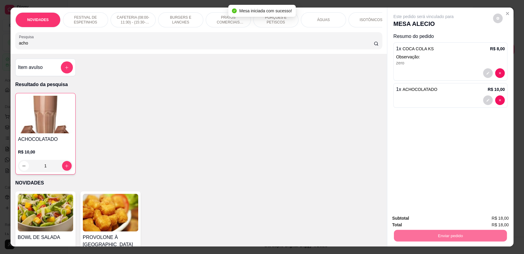
click at [416, 218] on button "Não registrar e enviar pedido" at bounding box center [430, 220] width 61 height 11
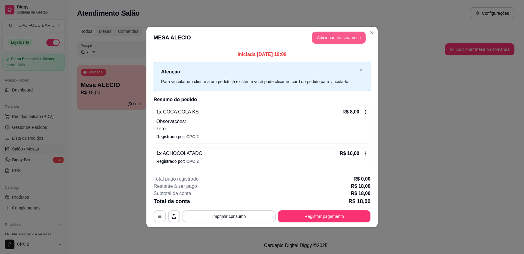
click at [322, 38] on button "Adicionar itens na mesa" at bounding box center [339, 38] width 54 height 12
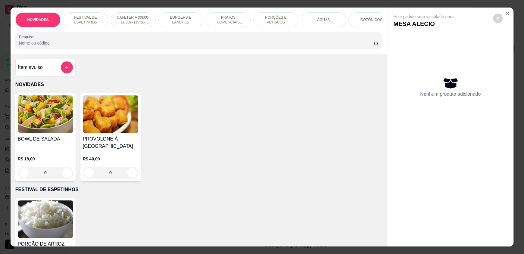
click at [152, 46] on input "Pesquisa" at bounding box center [196, 43] width 355 height 6
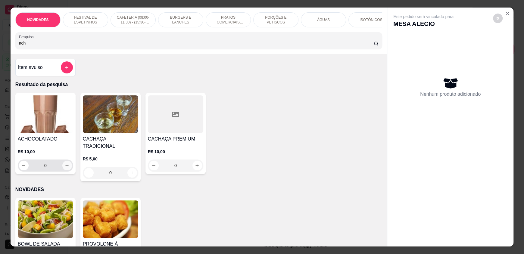
type input "ach"
click at [67, 168] on icon "increase-product-quantity" at bounding box center [67, 166] width 5 height 5
type input "1"
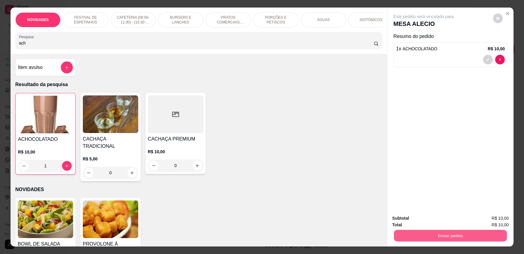
click at [423, 236] on button "Enviar pedido" at bounding box center [450, 236] width 113 height 12
click at [421, 223] on button "Não registrar e enviar pedido" at bounding box center [430, 220] width 61 height 11
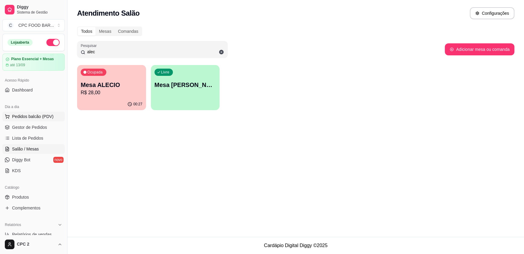
click at [22, 116] on span "Pedidos balcão (PDV)" at bounding box center [33, 117] width 42 height 6
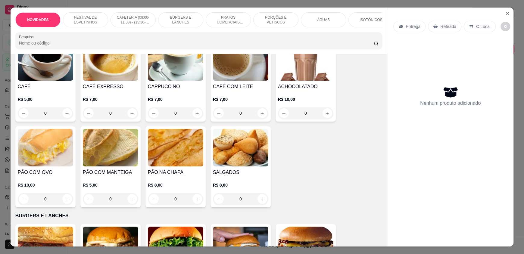
scroll to position [271, 0]
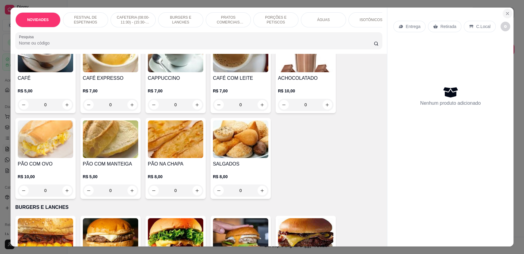
click at [503, 11] on button "Close" at bounding box center [508, 14] width 10 height 10
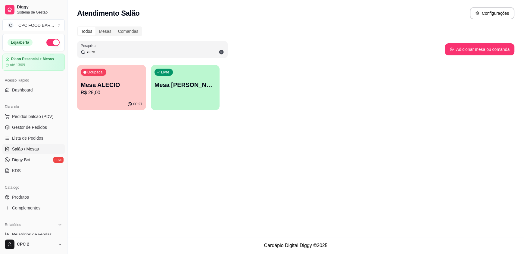
drag, startPoint x: 107, startPoint y: 53, endPoint x: 63, endPoint y: 52, distance: 43.7
click at [63, 52] on div "Diggy Sistema de Gestão C CPC FOOD BAR ... Loja aberta Plano Essencial + Mesas …" at bounding box center [262, 127] width 524 height 254
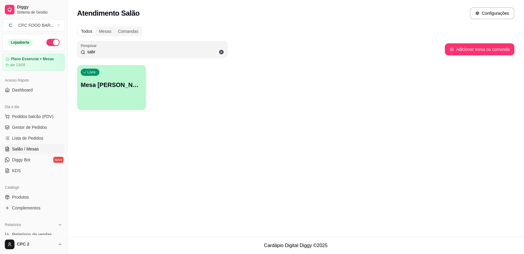
type input "sabr"
click at [111, 91] on div "Livre Mesa SABRINA VOLEI" at bounding box center [111, 84] width 67 height 37
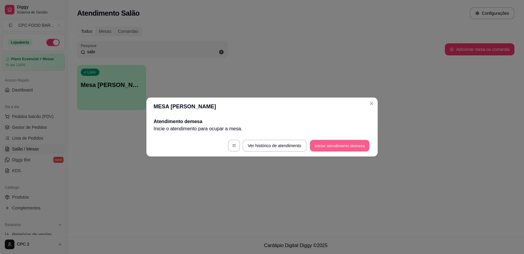
click at [329, 143] on button "Iniciar atendimento de mesa" at bounding box center [340, 146] width 60 height 12
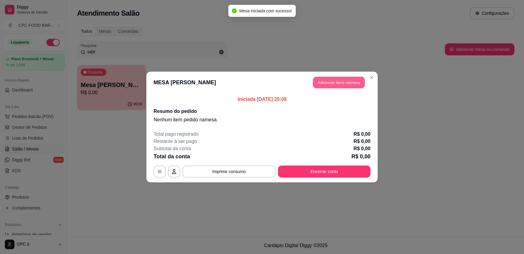
click at [324, 81] on button "Adicionar itens na mesa" at bounding box center [339, 83] width 52 height 12
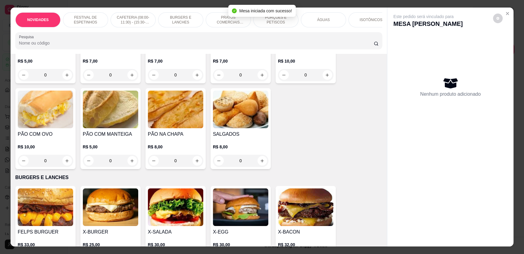
scroll to position [271, 0]
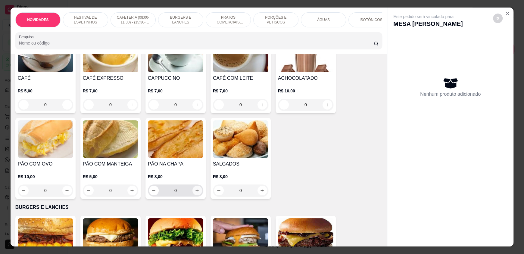
click at [196, 193] on icon "increase-product-quantity" at bounding box center [197, 191] width 5 height 5
type input "1"
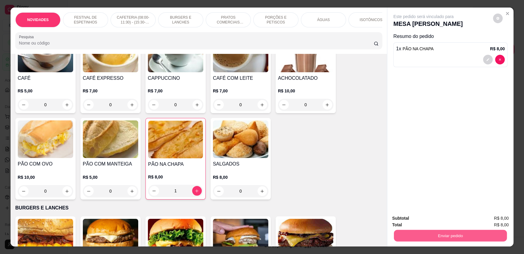
click at [420, 232] on button "Enviar pedido" at bounding box center [450, 236] width 113 height 12
click at [413, 224] on button "Não registrar e enviar pedido" at bounding box center [430, 220] width 61 height 11
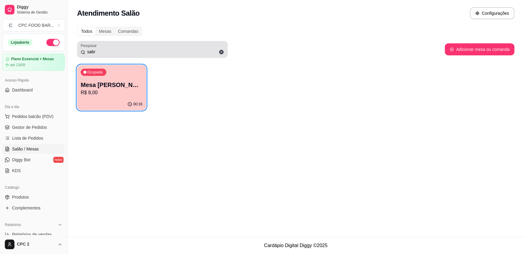
click at [220, 51] on icon at bounding box center [221, 52] width 5 height 5
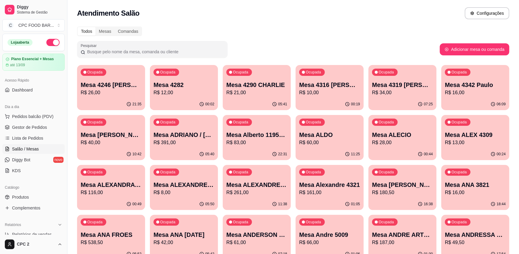
drag, startPoint x: 188, startPoint y: 50, endPoint x: 176, endPoint y: 48, distance: 11.6
click at [177, 49] on input "Pesquisar" at bounding box center [154, 52] width 139 height 6
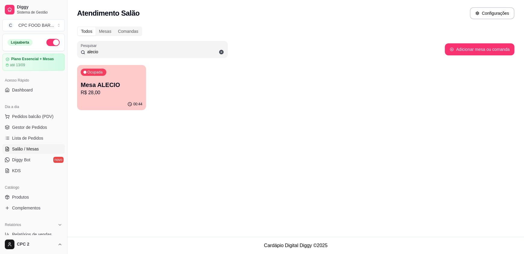
type input "alecio"
click at [131, 86] on p "Mesa ALECIO" at bounding box center [112, 85] width 60 height 8
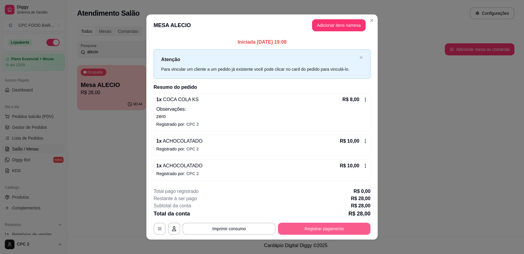
click at [318, 223] on button "Registrar pagamento" at bounding box center [324, 229] width 92 height 12
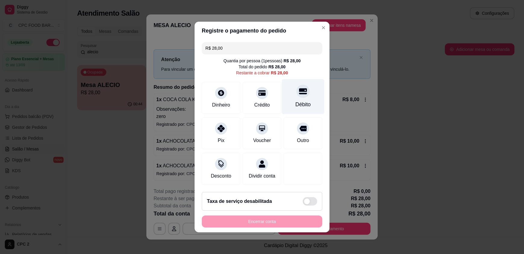
click at [301, 104] on div "Débito" at bounding box center [302, 105] width 15 height 8
type input "R$ 0,00"
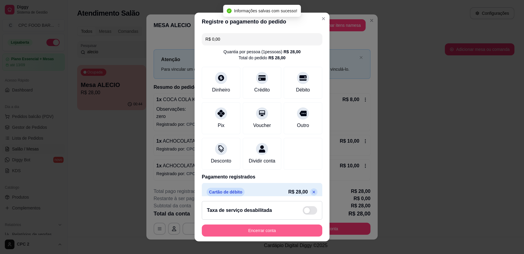
click at [274, 229] on button "Encerrar conta" at bounding box center [262, 231] width 120 height 12
